Goal: Transaction & Acquisition: Purchase product/service

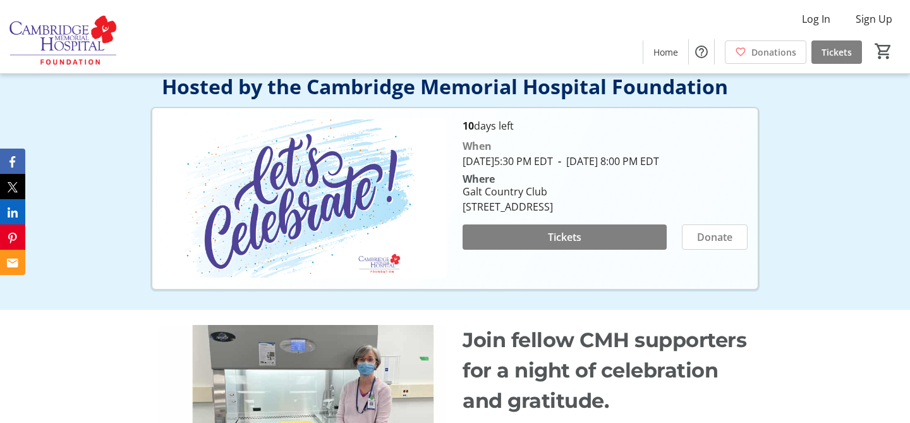
scroll to position [183, 0]
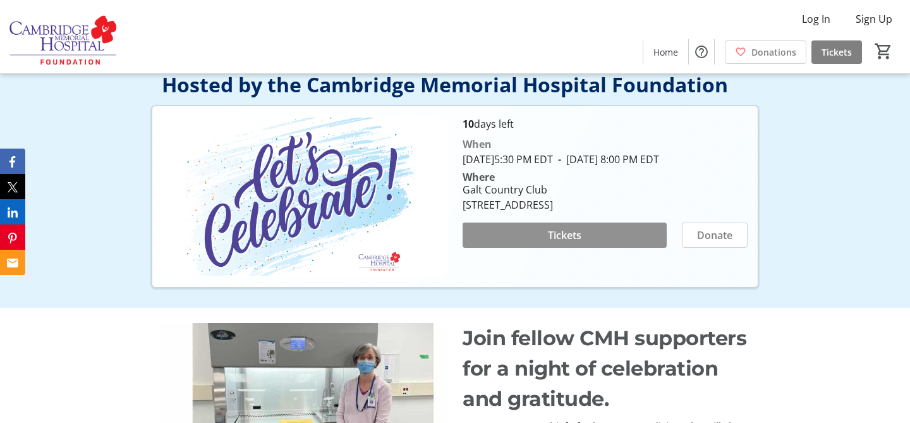
click at [533, 242] on span at bounding box center [565, 235] width 204 height 30
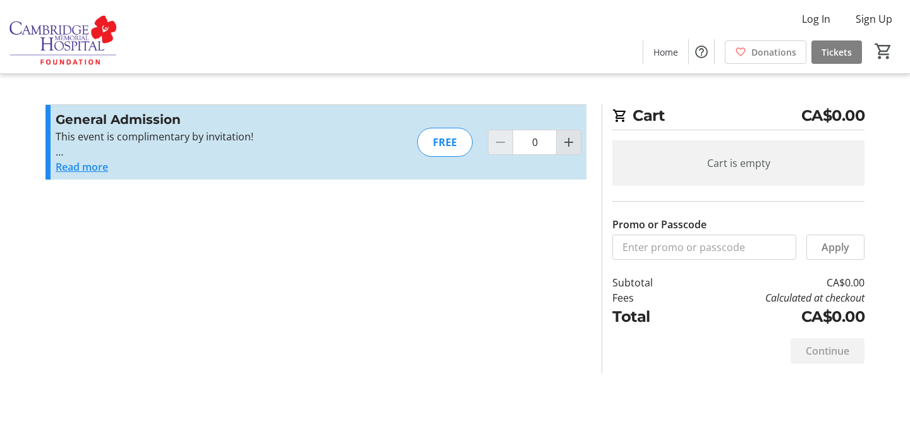
click at [568, 138] on mat-icon "Increment by one" at bounding box center [568, 142] width 15 height 15
type input "1"
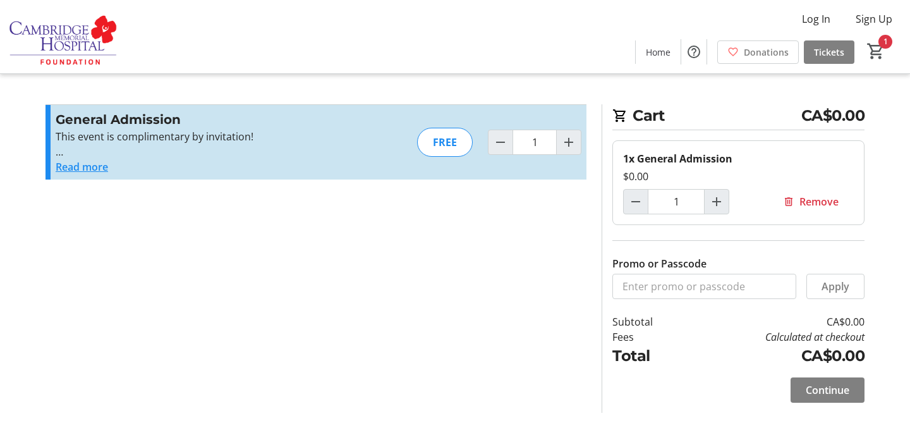
click at [616, 334] on td "Fees" at bounding box center [649, 336] width 73 height 15
click at [825, 390] on span "Continue" at bounding box center [828, 389] width 44 height 15
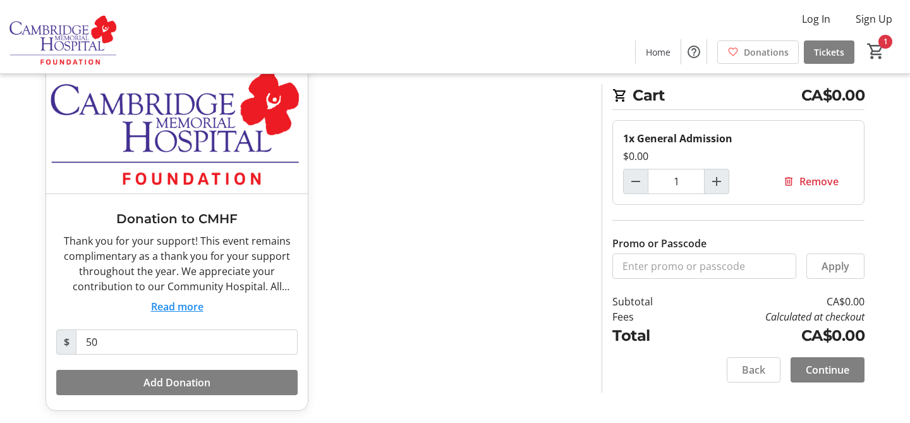
scroll to position [100, 0]
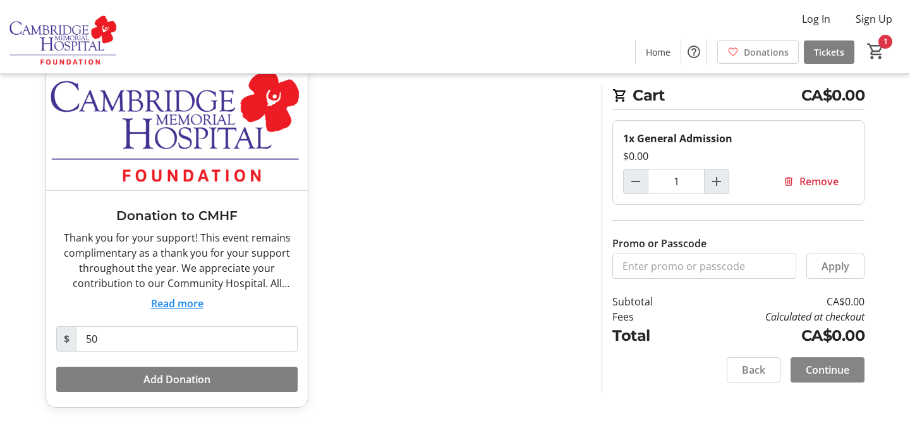
click at [842, 370] on span "Continue" at bounding box center [828, 369] width 44 height 15
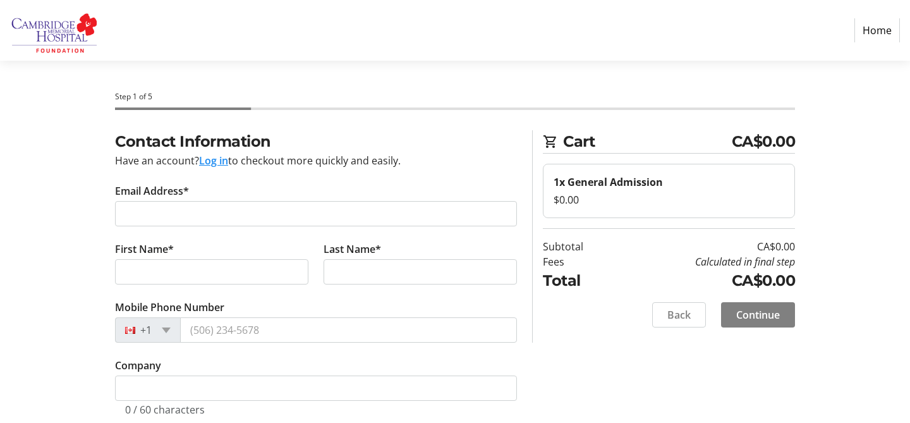
click at [443, 227] on tr-form-field "Email Address*" at bounding box center [316, 212] width 402 height 58
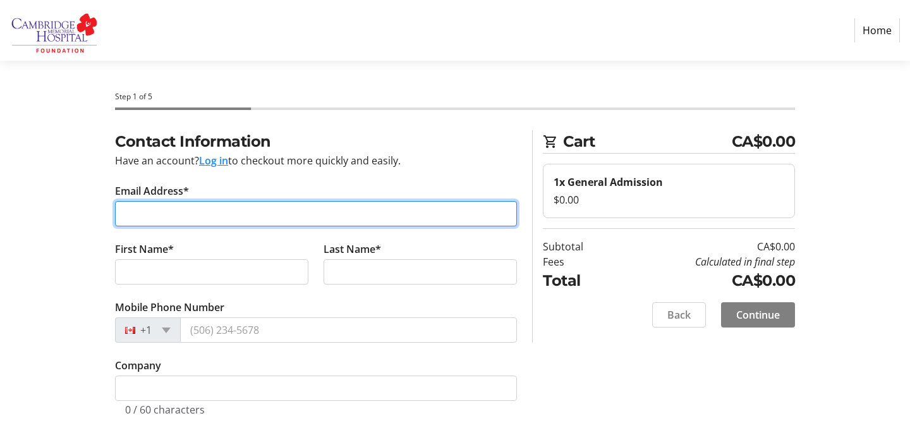
click at [429, 217] on input "Email Address*" at bounding box center [316, 213] width 402 height 25
type input "[EMAIL_ADDRESS][PERSON_NAME][DOMAIN_NAME]"
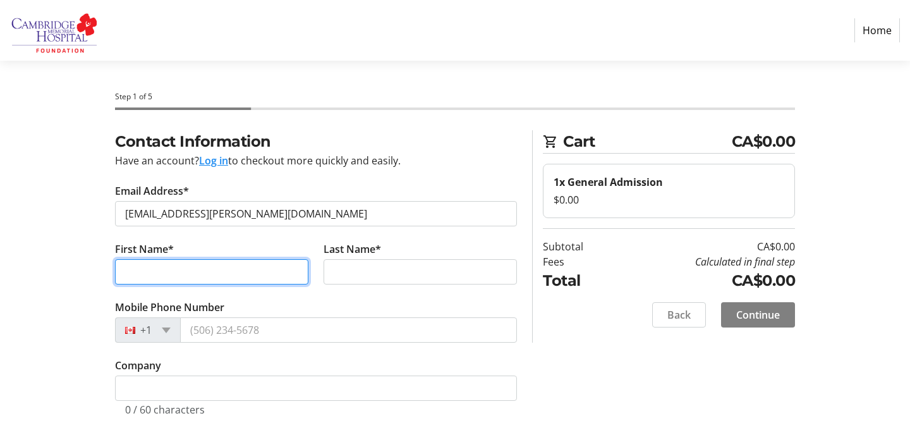
type input "Ada"
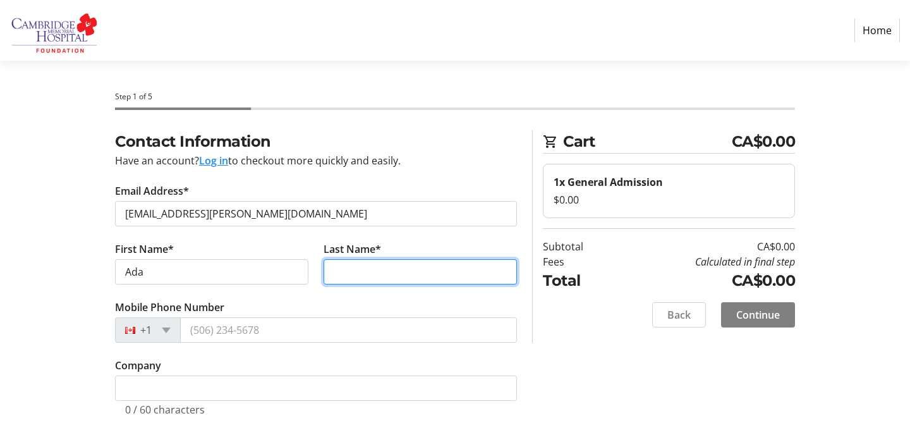
type input "[PERSON_NAME]"
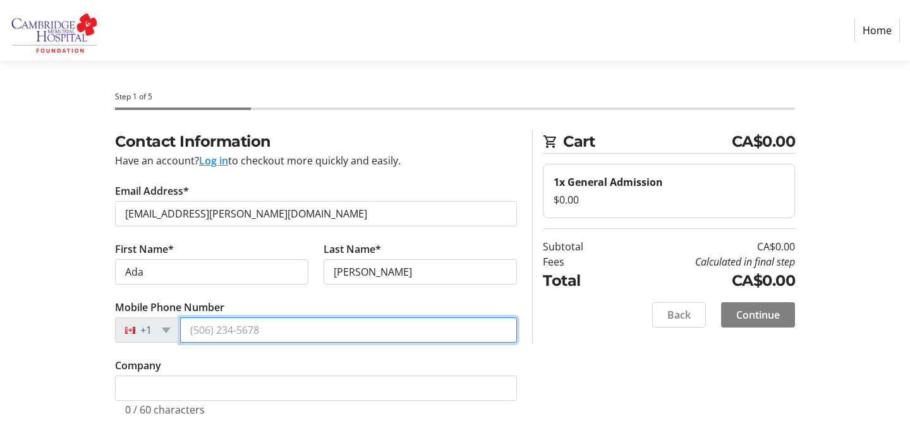
type input "[PHONE_NUMBER]"
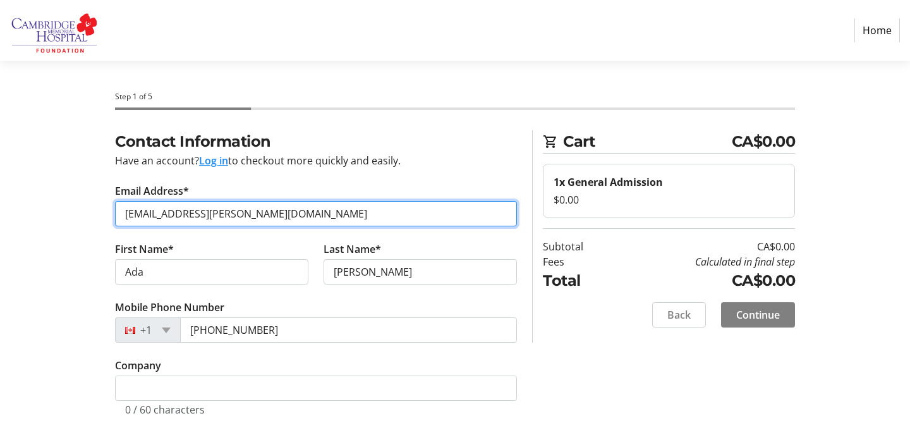
scroll to position [23, 0]
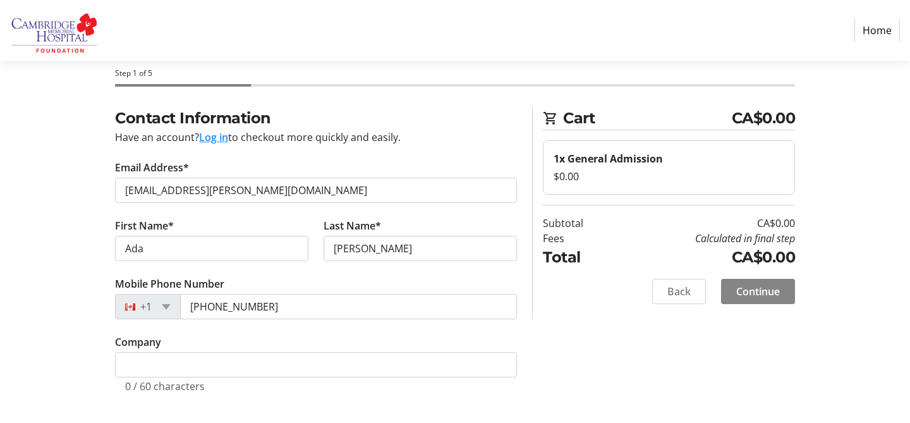
click at [748, 289] on span "Continue" at bounding box center [758, 291] width 44 height 15
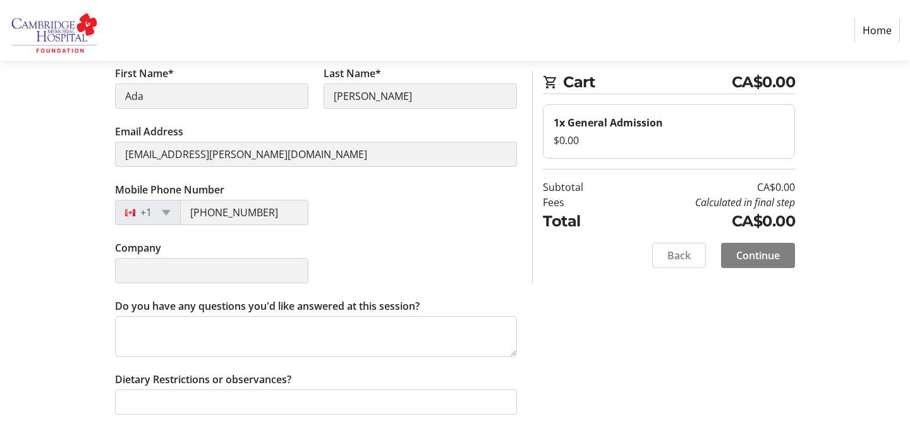
scroll to position [205, 0]
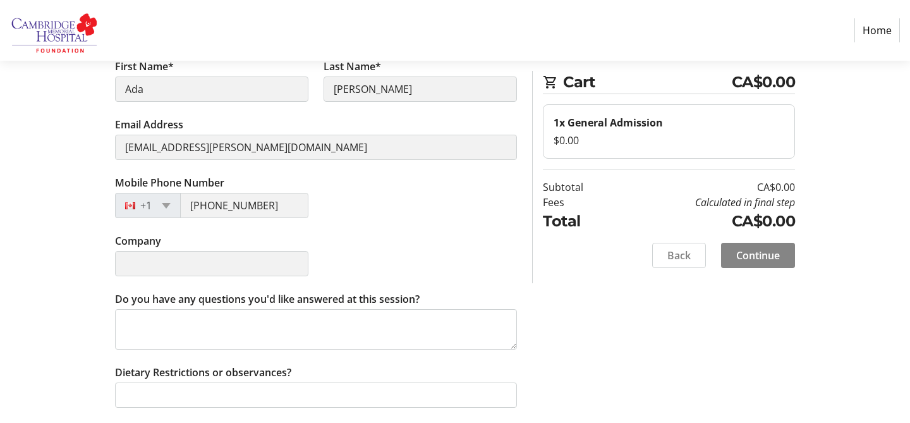
click at [757, 256] on span "Continue" at bounding box center [758, 255] width 44 height 15
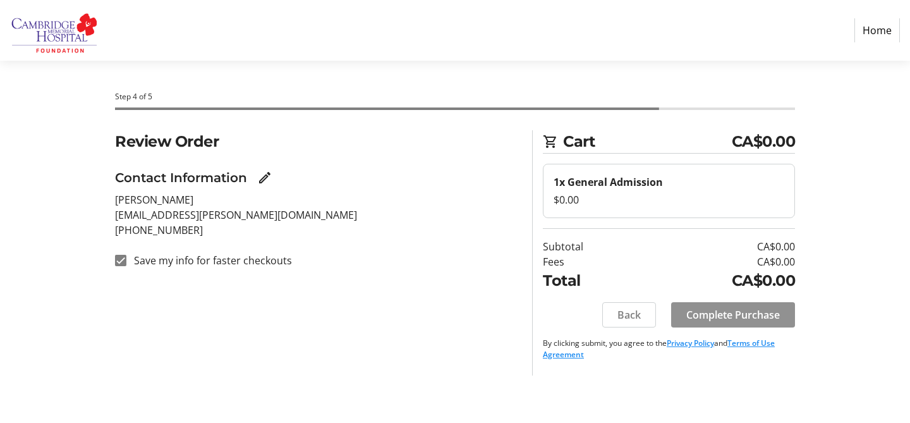
click at [726, 316] on span "Complete Purchase" at bounding box center [733, 314] width 94 height 15
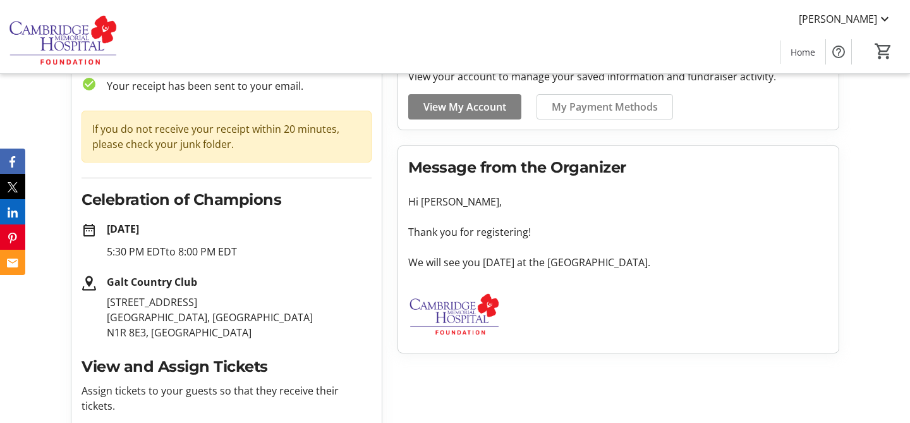
scroll to position [87, 0]
